Goal: Information Seeking & Learning: Learn about a topic

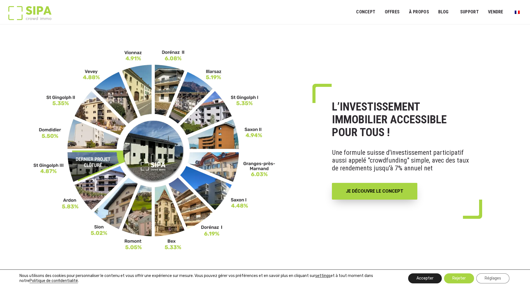
click at [418, 277] on button "Accepter" at bounding box center [425, 278] width 34 height 10
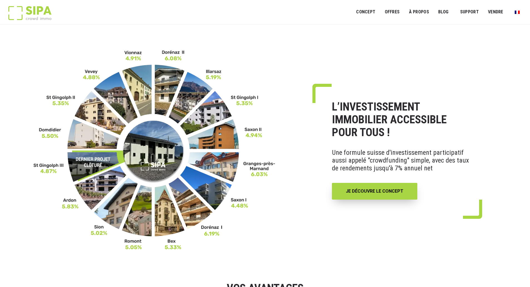
click at [388, 58] on div "L’INVESTISSEMENT IMMOBILIER ACCESSIBLE POUR TOUS ! Une formule suisse d'investi…" at bounding box center [265, 150] width 530 height 201
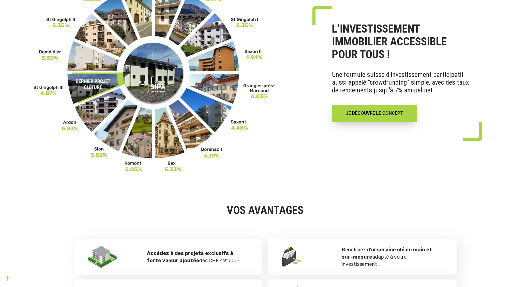
scroll to position [56, 0]
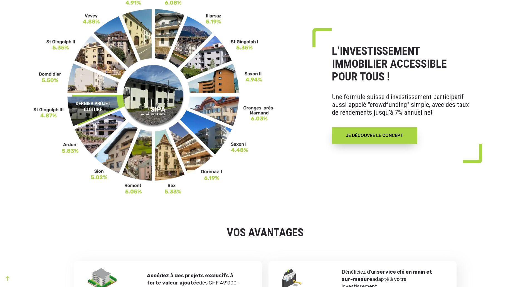
click at [217, 110] on img at bounding box center [154, 94] width 242 height 201
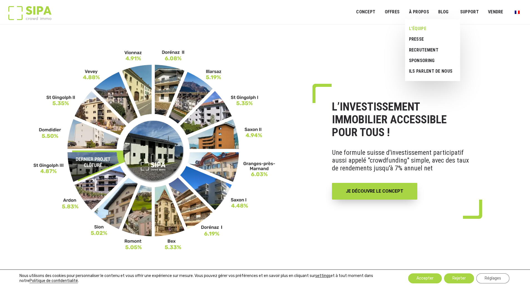
click at [427, 28] on link "L’ÉQUIPE" at bounding box center [430, 28] width 51 height 11
